Goal: Information Seeking & Learning: Learn about a topic

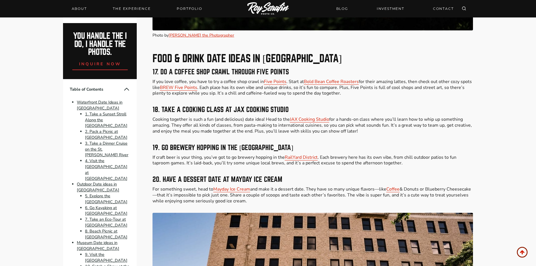
scroll to position [2139, 0]
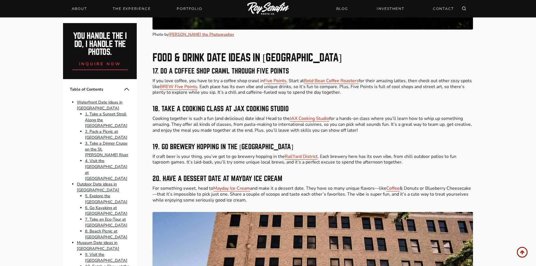
click at [231, 144] on h3 "19. Go Brewery Hopping in the [GEOGRAPHIC_DATA]" at bounding box center [313, 147] width 320 height 7
click at [275, 144] on h3 "19. Go Brewery Hopping in the [GEOGRAPHIC_DATA]" at bounding box center [313, 147] width 320 height 7
drag, startPoint x: 207, startPoint y: 139, endPoint x: 270, endPoint y: 142, distance: 63.4
click at [221, 144] on h3 "19. Go Brewery Hopping in the [GEOGRAPHIC_DATA]" at bounding box center [313, 147] width 320 height 7
click at [270, 144] on h3 "19. Go Brewery Hopping in the [GEOGRAPHIC_DATA]" at bounding box center [313, 147] width 320 height 7
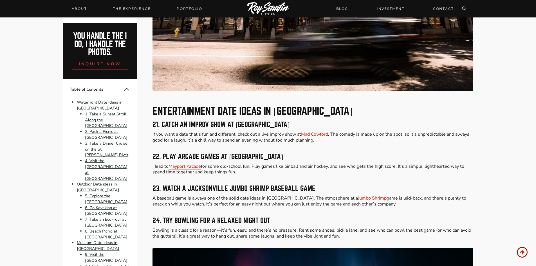
scroll to position [2505, 0]
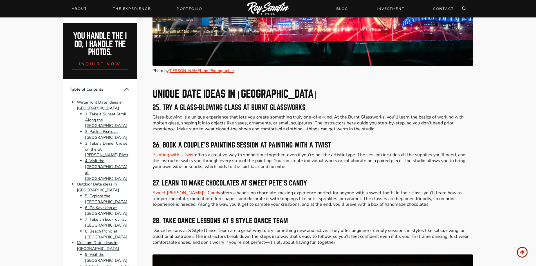
scroll to position [2871, 0]
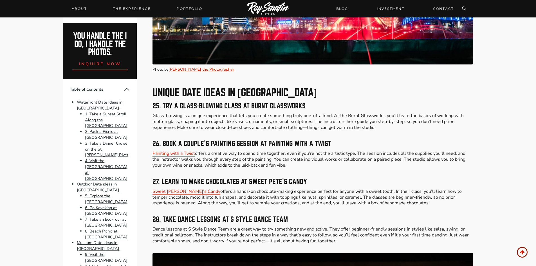
click at [214, 140] on h3 "26. Book a Couple’s Painting Session at Painting with a Twist" at bounding box center [313, 143] width 320 height 7
drag, startPoint x: 167, startPoint y: 146, endPoint x: 306, endPoint y: 146, distance: 139.0
click at [306, 151] on p "Painting with a Twist offers a creative way to spend time together, even if you…" at bounding box center [313, 159] width 320 height 17
click at [352, 178] on h3 "27. Learn to Make Chocolates at Sweet Pete’s Candy" at bounding box center [313, 181] width 320 height 7
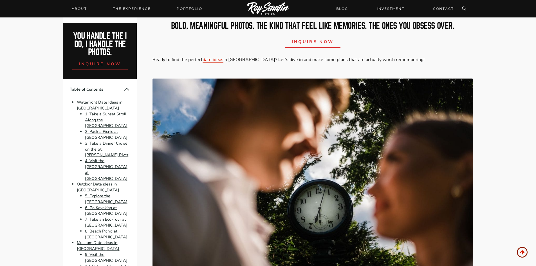
scroll to position [0, 0]
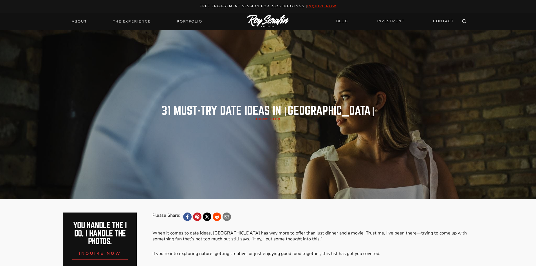
click at [499, 152] on div at bounding box center [268, 114] width 536 height 169
